Goal: Find specific page/section: Find specific page/section

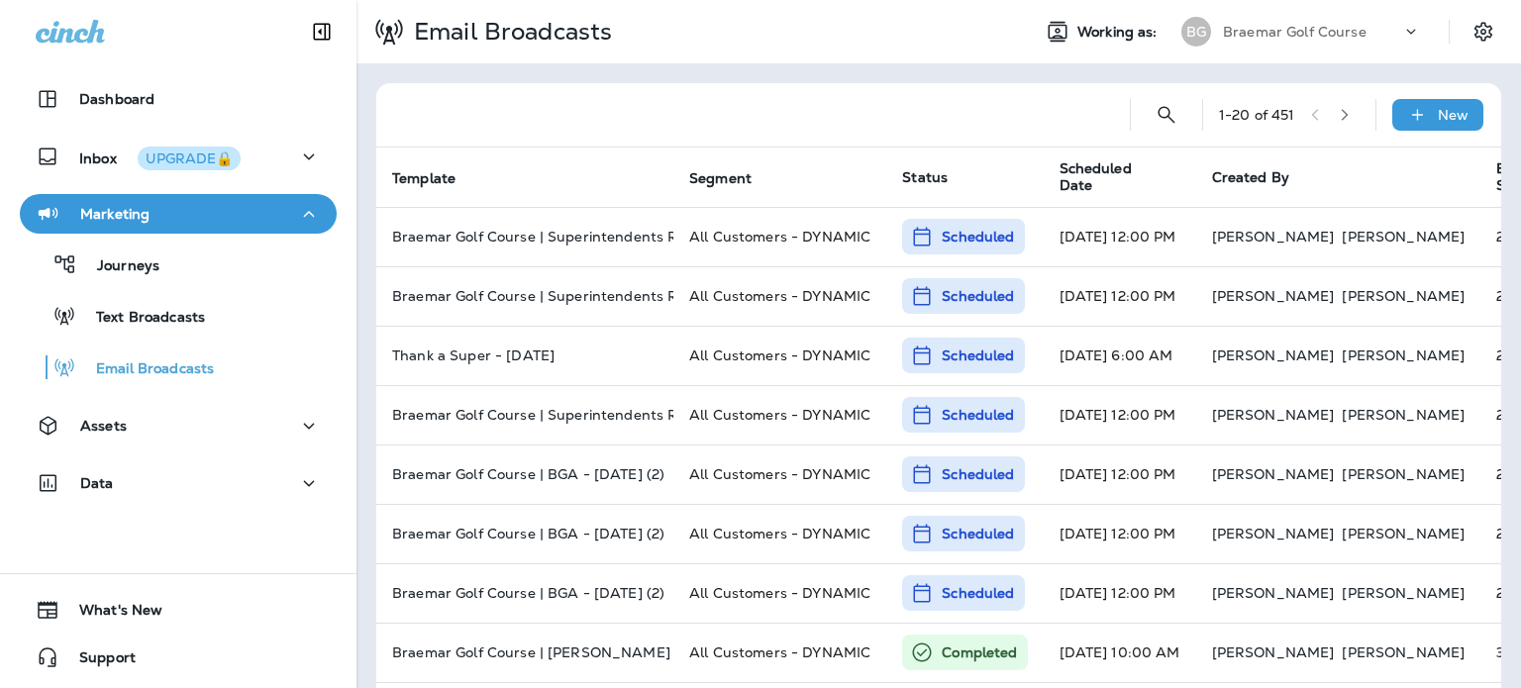
drag, startPoint x: 0, startPoint y: 0, endPoint x: 1280, endPoint y: 45, distance: 1280.4
click at [1280, 45] on div "Braemar Golf Course" at bounding box center [1312, 32] width 178 height 30
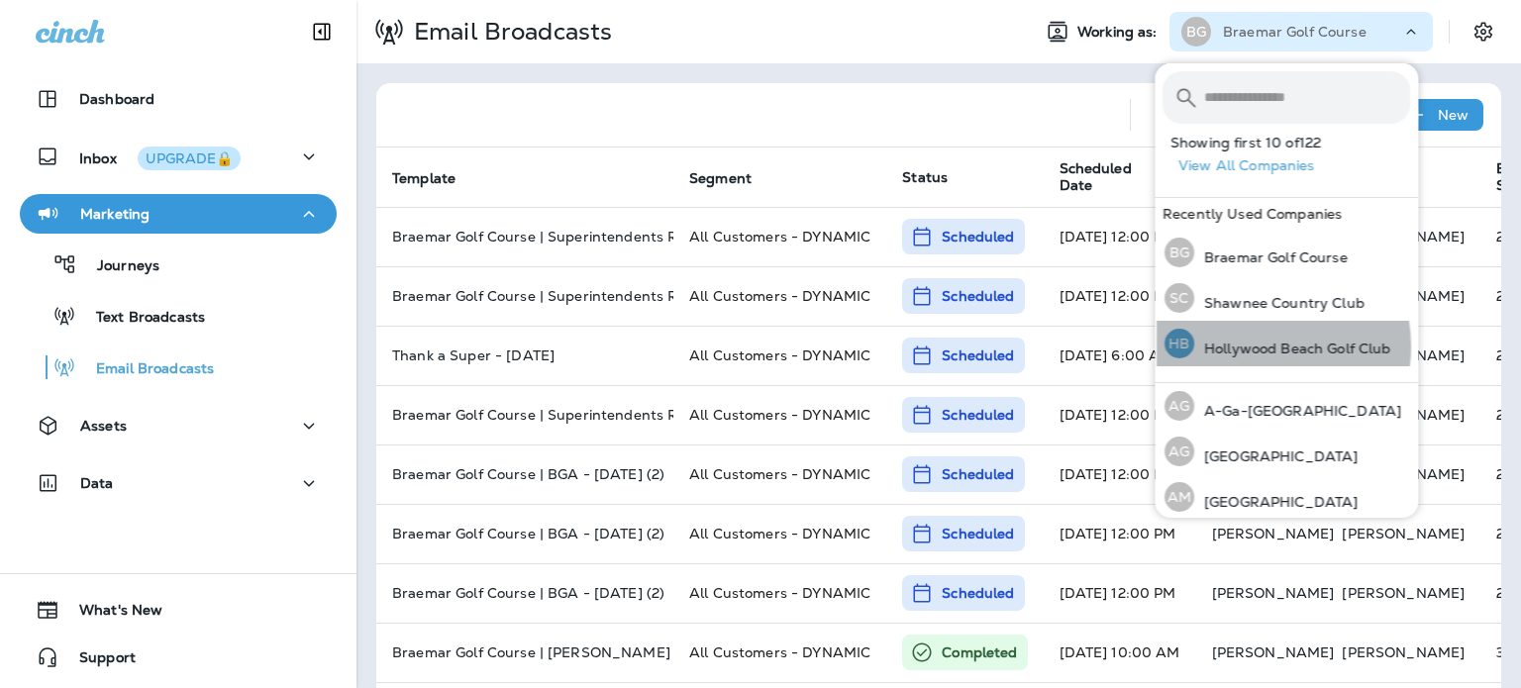
click at [1249, 347] on p "Hollywood Beach Golf Club" at bounding box center [1292, 349] width 197 height 16
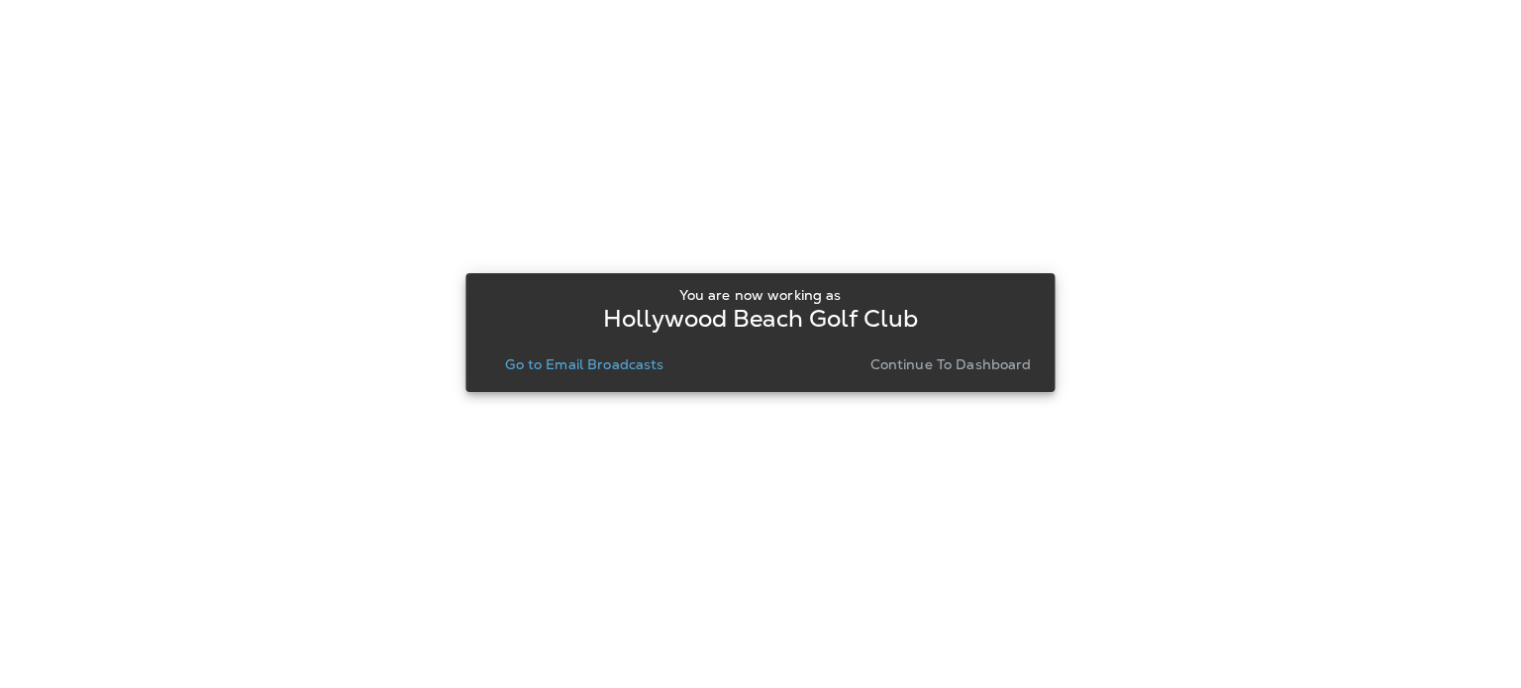
click at [967, 361] on p "Continue to Dashboard" at bounding box center [951, 365] width 161 height 16
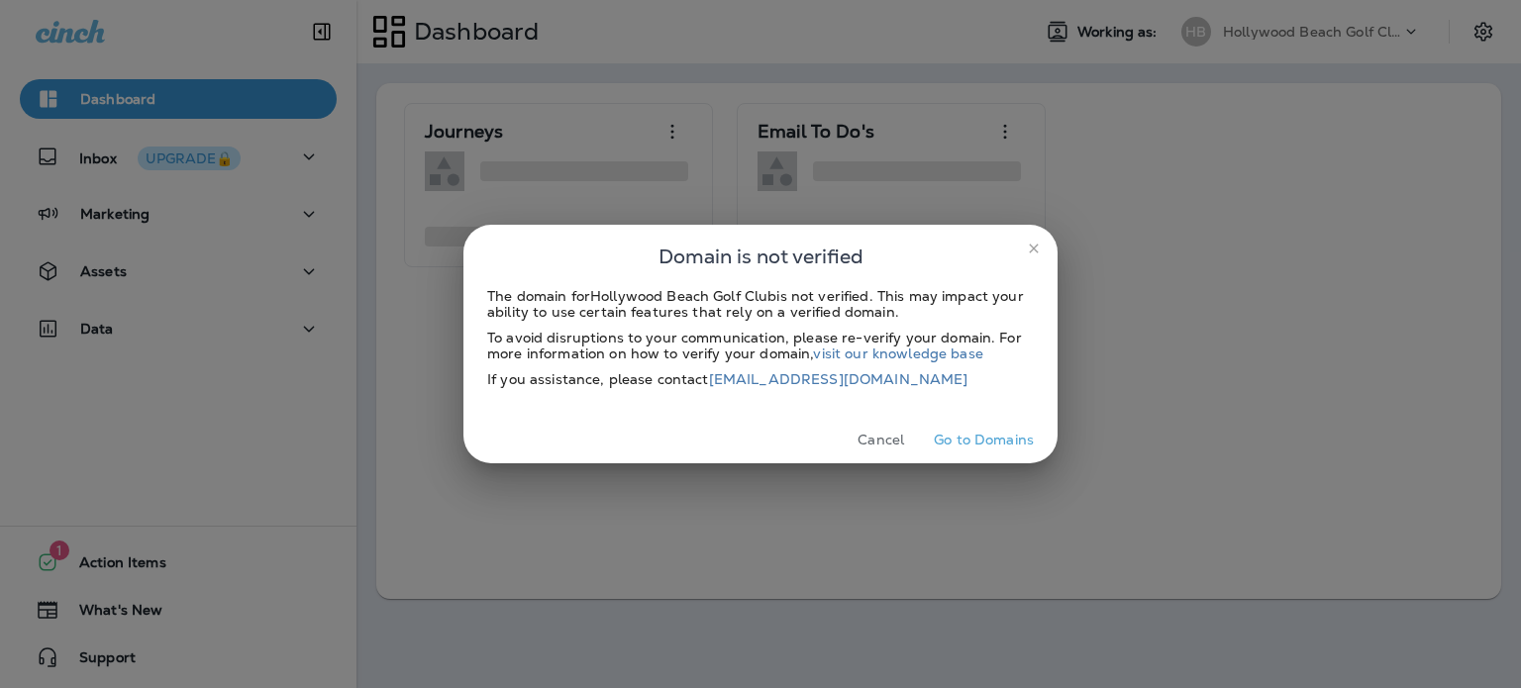
drag, startPoint x: 971, startPoint y: 432, endPoint x: 1020, endPoint y: 273, distance: 166.0
click at [971, 432] on button "Go to Domains" at bounding box center [984, 440] width 116 height 31
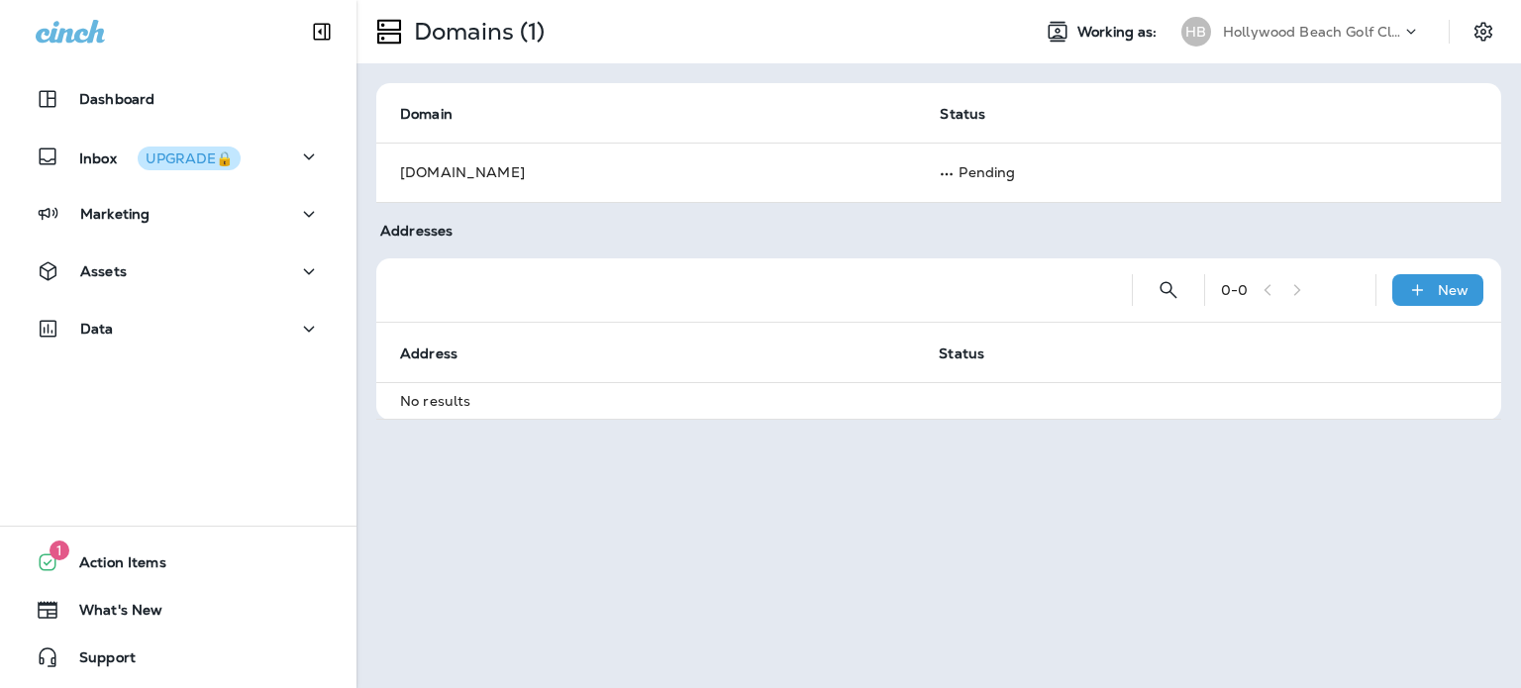
click at [209, 212] on div "Marketing" at bounding box center [178, 214] width 285 height 25
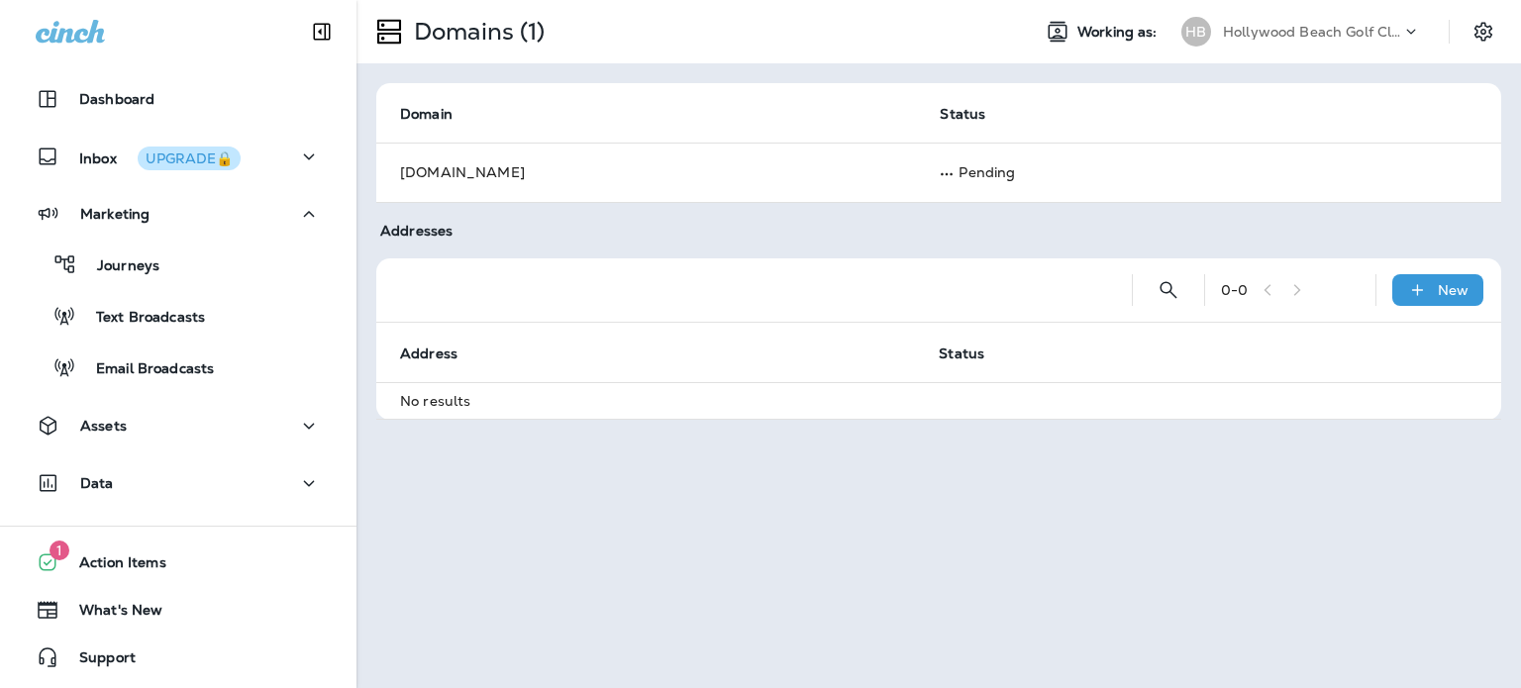
click at [197, 216] on div "Marketing" at bounding box center [178, 214] width 285 height 25
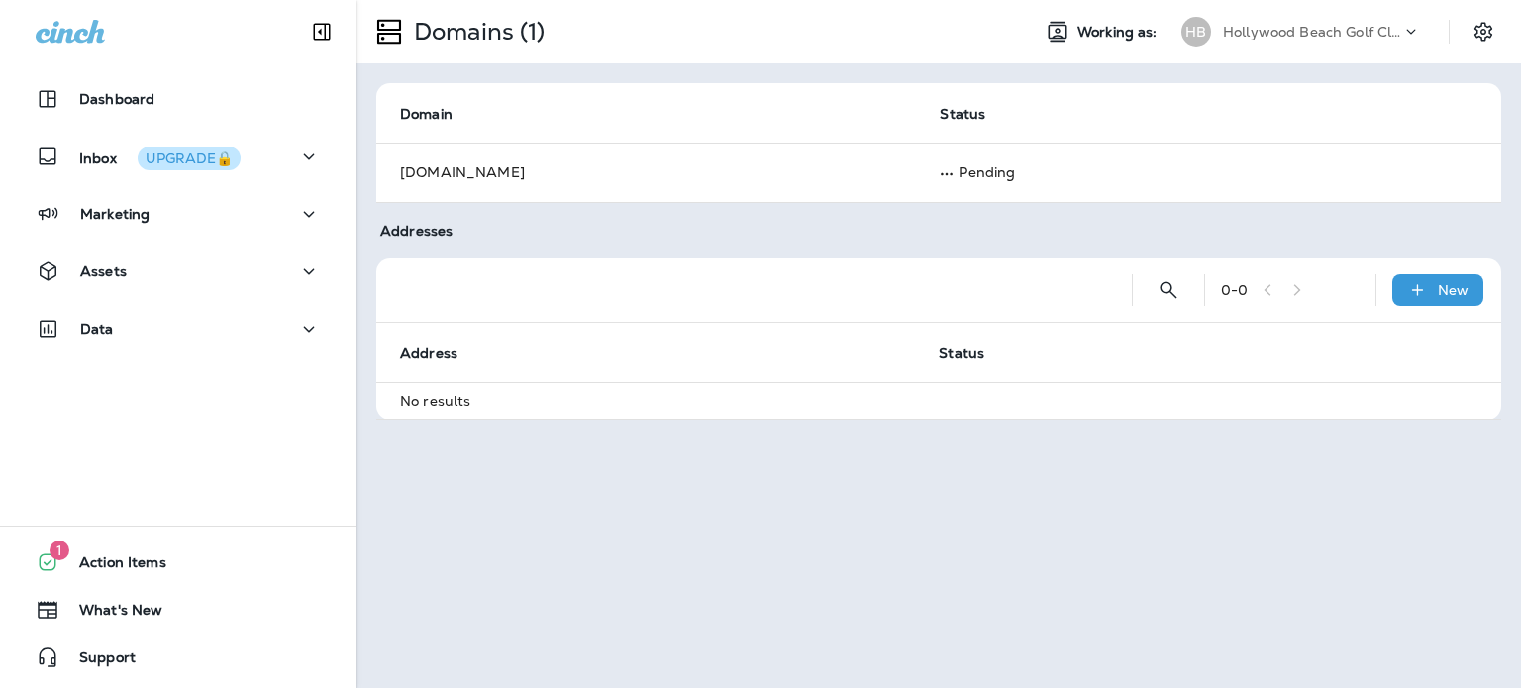
click at [192, 217] on div "Marketing" at bounding box center [178, 214] width 285 height 25
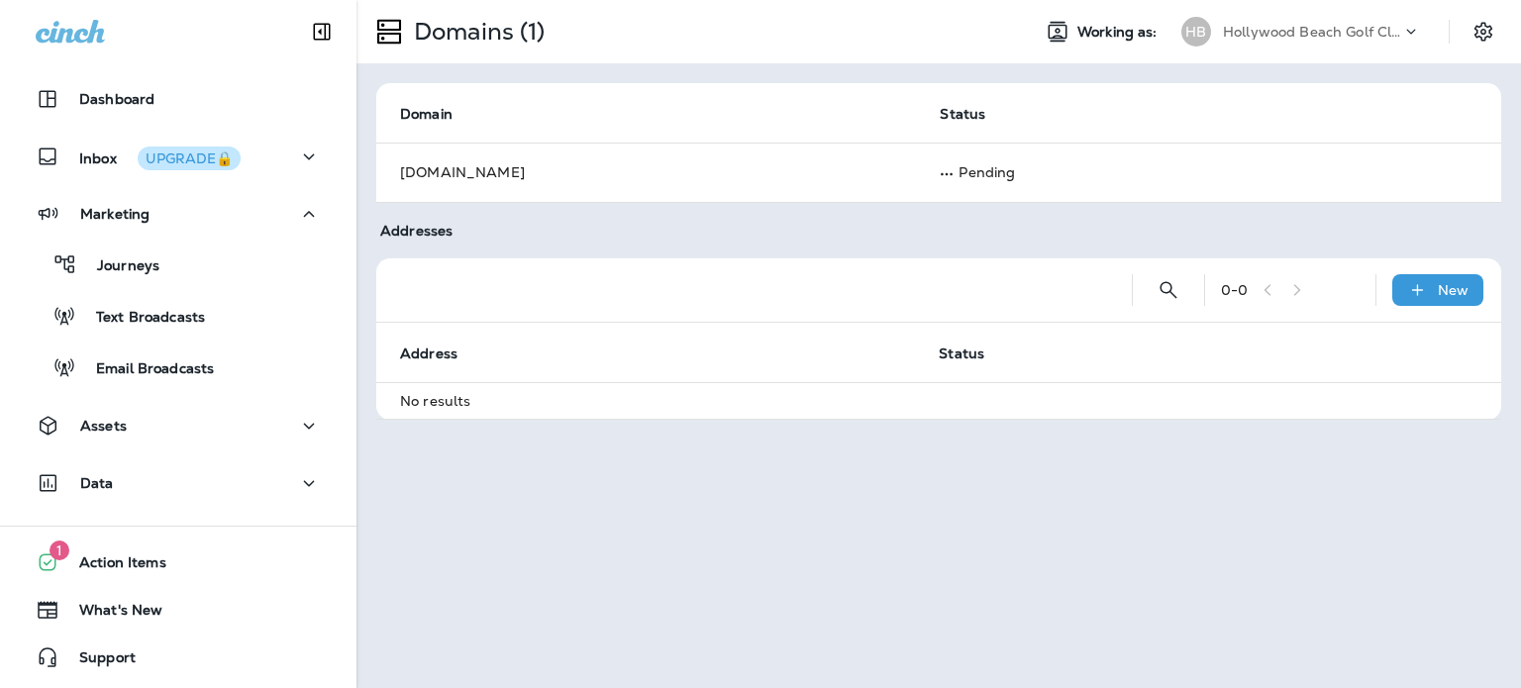
click at [213, 358] on div "Email Broadcasts" at bounding box center [178, 368] width 301 height 30
